Goal: Navigation & Orientation: Find specific page/section

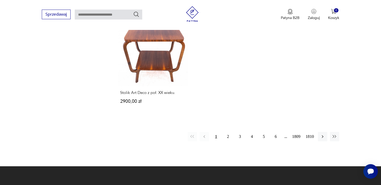
scroll to position [714, 0]
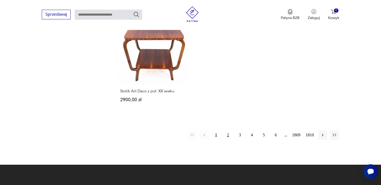
click at [228, 130] on button "2" at bounding box center [228, 134] width 9 height 9
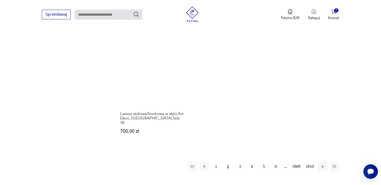
scroll to position [716, 0]
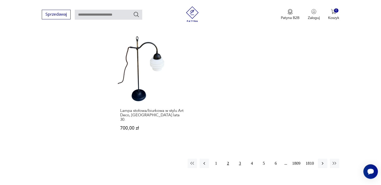
click at [240, 158] on button "3" at bounding box center [240, 162] width 9 height 9
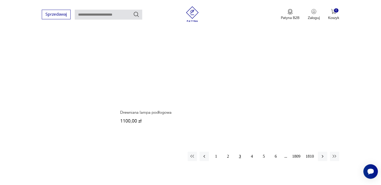
scroll to position [689, 0]
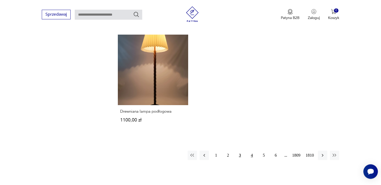
click at [252, 150] on button "4" at bounding box center [252, 154] width 9 height 9
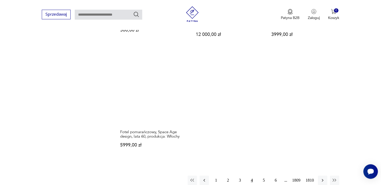
scroll to position [675, 0]
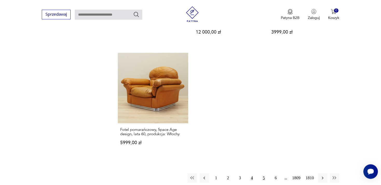
click at [264, 173] on button "5" at bounding box center [264, 177] width 9 height 9
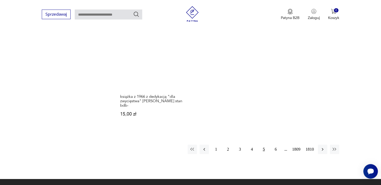
scroll to position [707, 0]
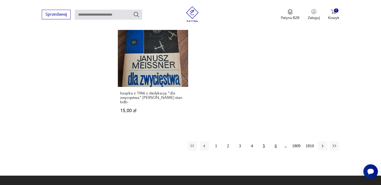
click at [275, 144] on button "6" at bounding box center [275, 145] width 9 height 9
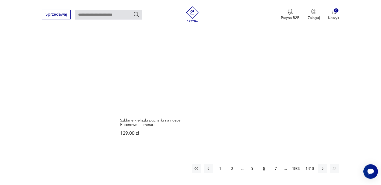
scroll to position [693, 0]
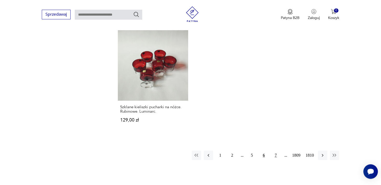
click at [276, 150] on button "7" at bounding box center [275, 154] width 9 height 9
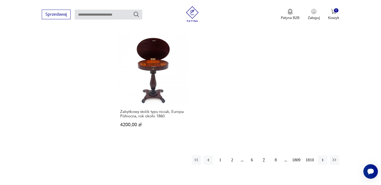
scroll to position [712, 0]
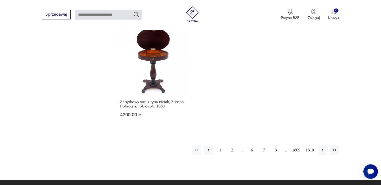
click at [276, 145] on button "8" at bounding box center [275, 149] width 9 height 9
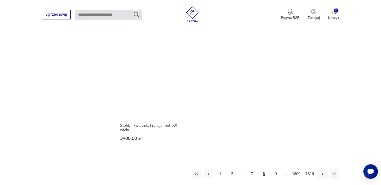
scroll to position [684, 0]
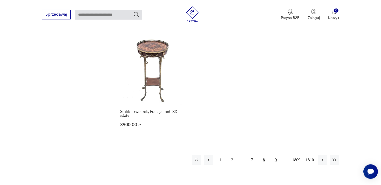
click at [275, 155] on button "9" at bounding box center [275, 159] width 9 height 9
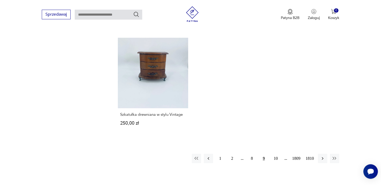
scroll to position [689, 0]
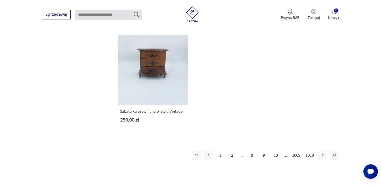
click at [276, 150] on button "10" at bounding box center [275, 154] width 9 height 9
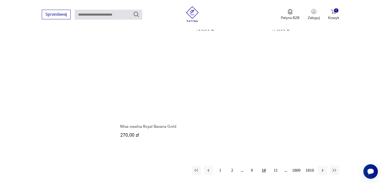
scroll to position [675, 0]
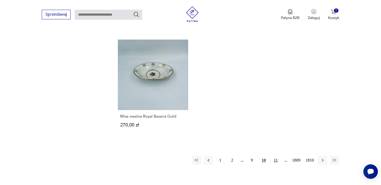
click at [276, 159] on button "11" at bounding box center [275, 159] width 9 height 9
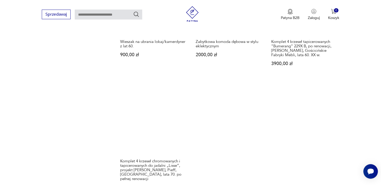
scroll to position [657, 0]
